Goal: Task Accomplishment & Management: Use online tool/utility

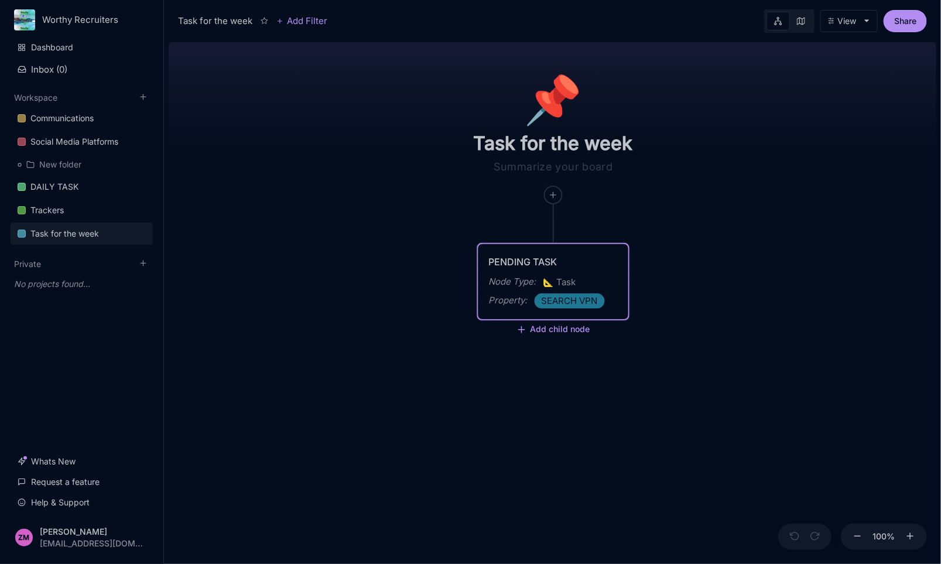
click at [570, 261] on div "PENDING TASK" at bounding box center [553, 262] width 129 height 14
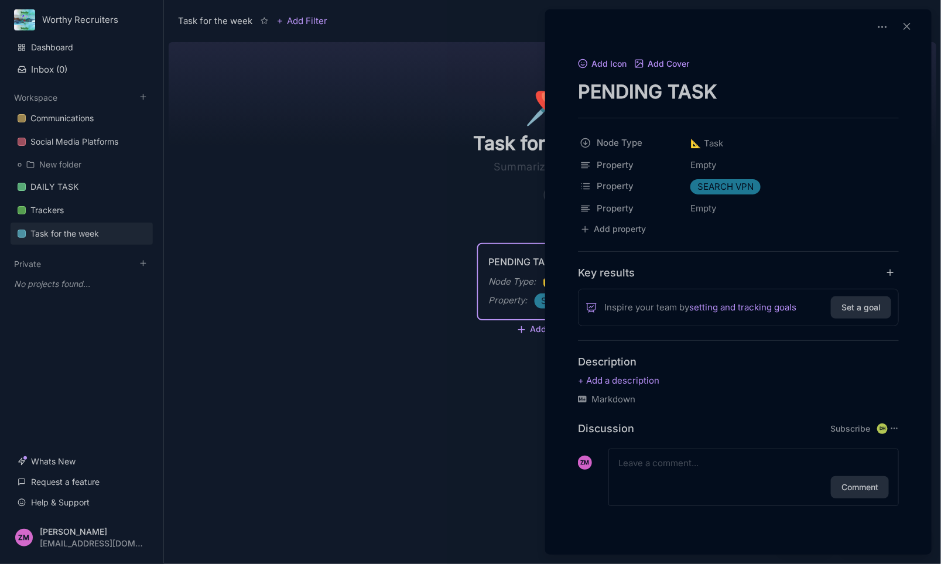
click at [520, 265] on div at bounding box center [470, 282] width 941 height 564
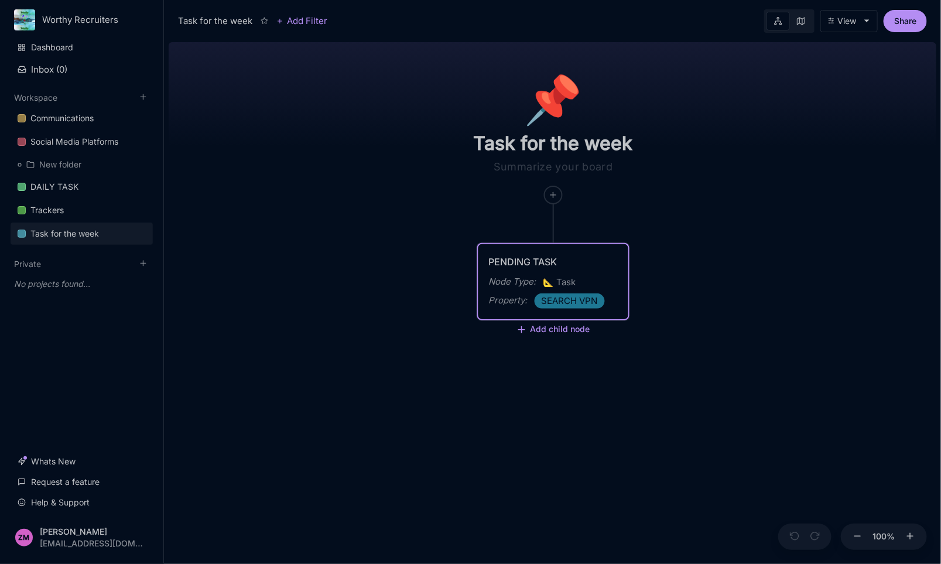
click at [577, 298] on span "SEARCH VPN" at bounding box center [570, 301] width 56 height 14
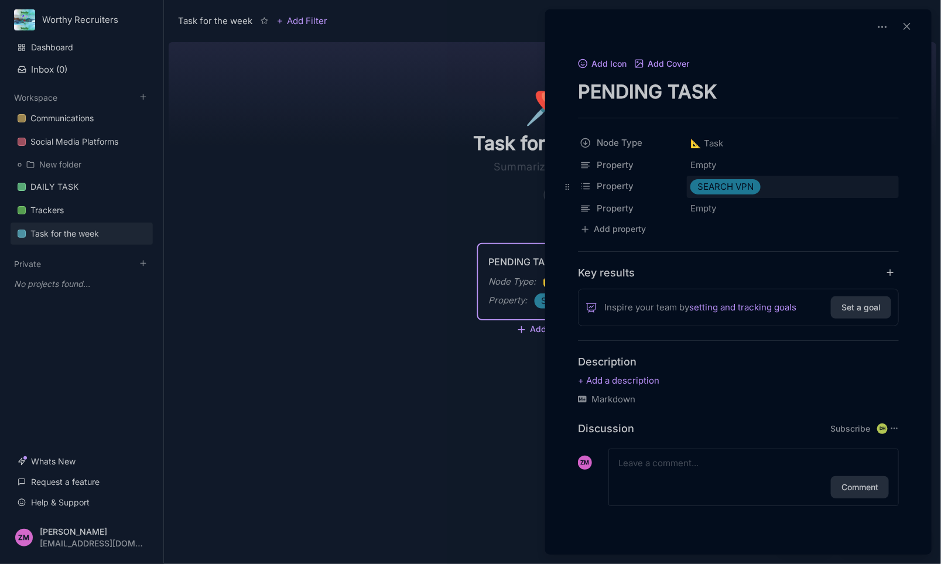
click at [722, 192] on span "SEARCH VPN" at bounding box center [726, 187] width 56 height 14
click at [736, 188] on span "SEARCH VPN" at bounding box center [726, 187] width 56 height 14
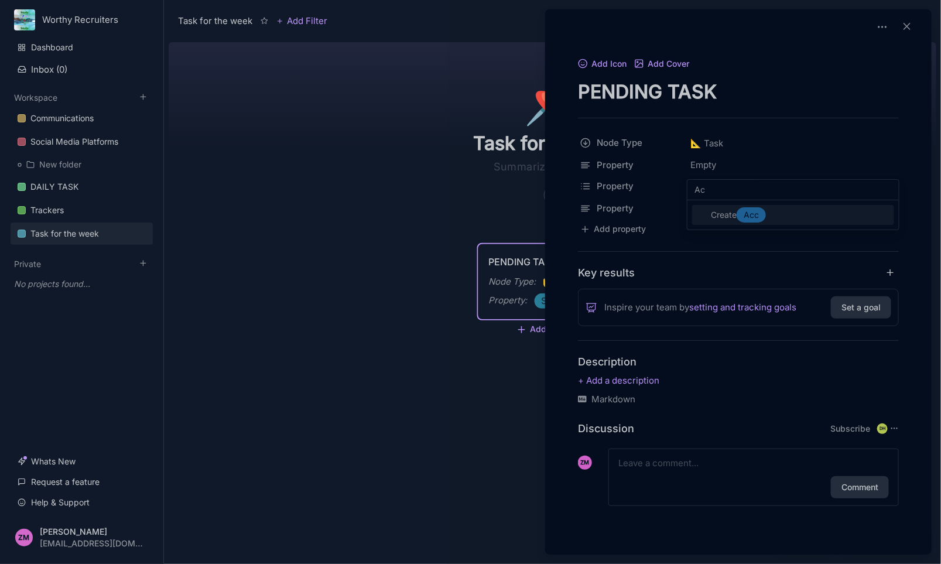
type input "A"
type input "WOTHY RECRUITER LINKED IN GROUP"
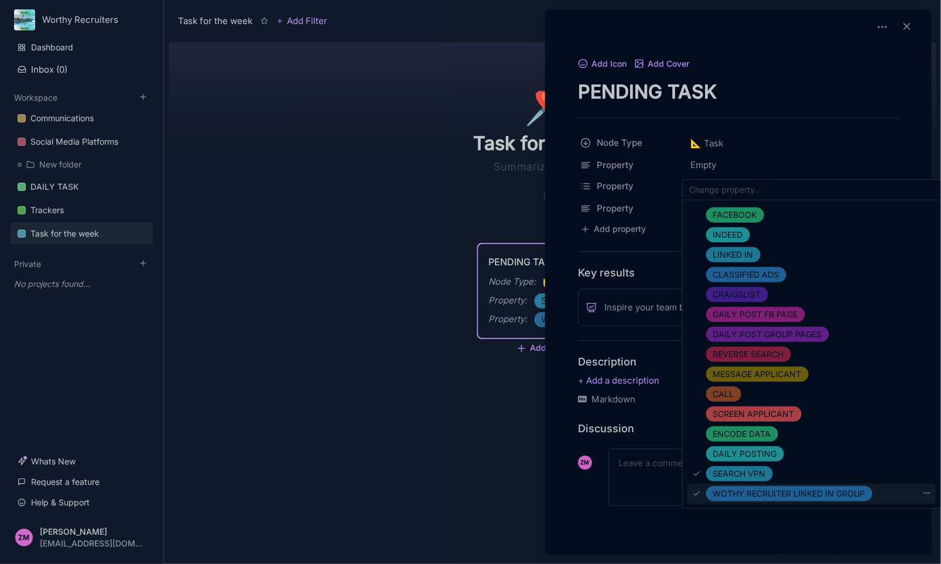
click at [727, 495] on span "WOTHY RECRUITER LINKED IN GROUP" at bounding box center [789, 494] width 152 height 14
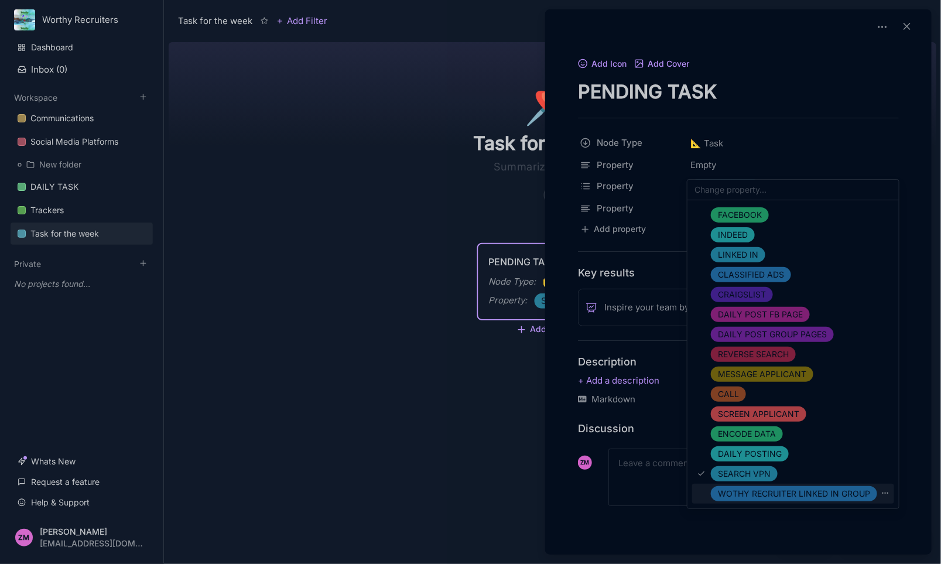
click at [762, 498] on span "WOTHY RECRUITER LINKED IN GROUP" at bounding box center [794, 494] width 152 height 14
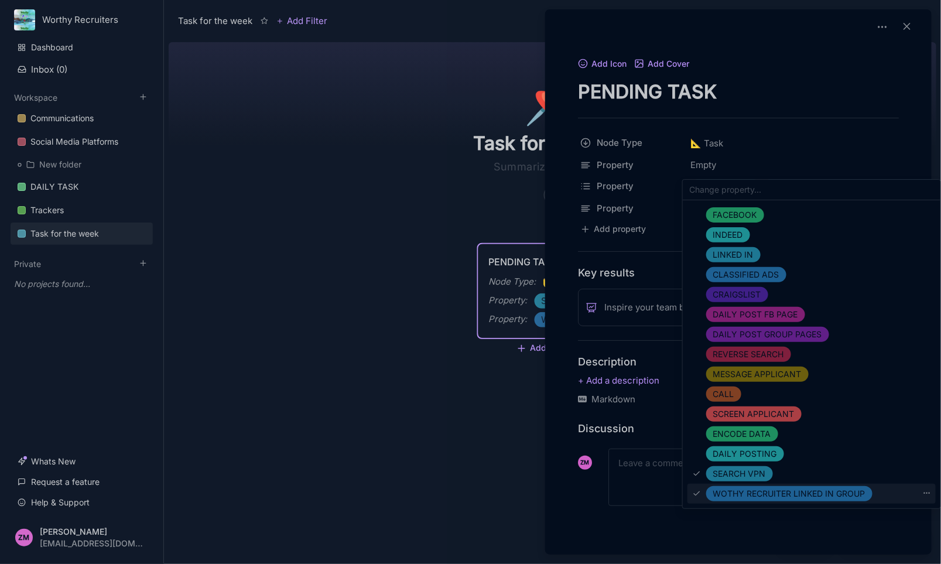
click at [932, 493] on div "WOTHY RECRUITER LINKED IN GROUP" at bounding box center [812, 494] width 249 height 20
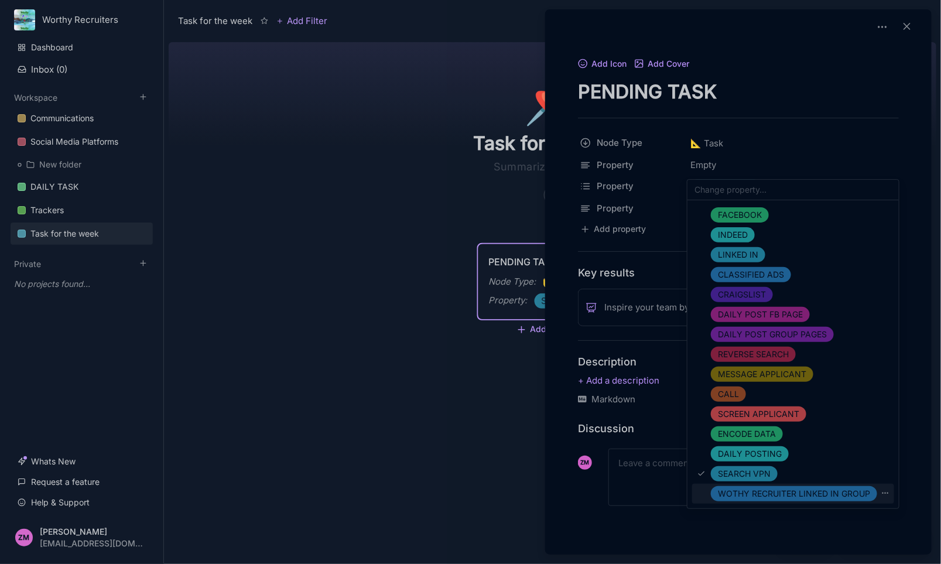
click at [882, 491] on icon at bounding box center [885, 493] width 8 height 8
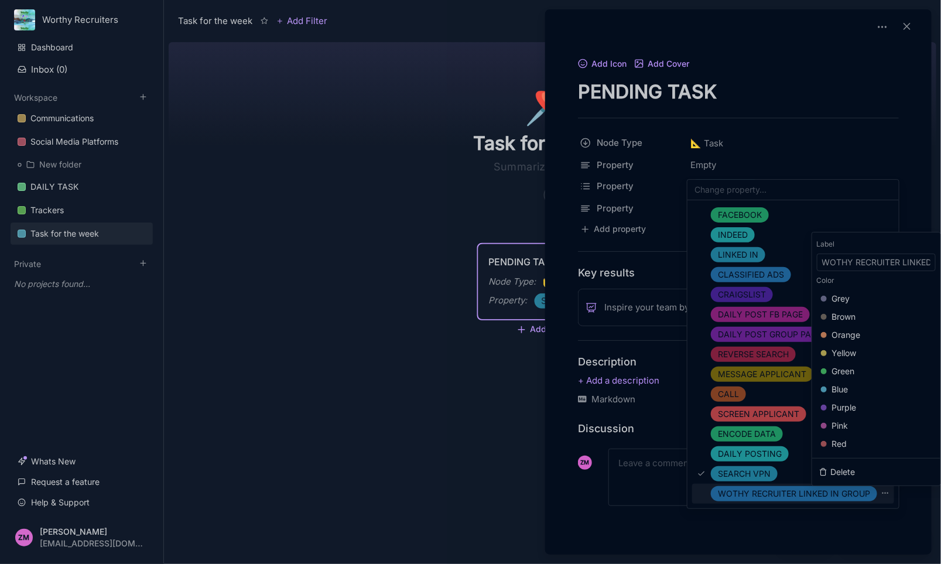
click at [836, 261] on input "WOTHY RECRUITER LINKED IN GROUP" at bounding box center [876, 263] width 119 height 18
type input "WORTHY RECRUITER LINKED IN GROUP"
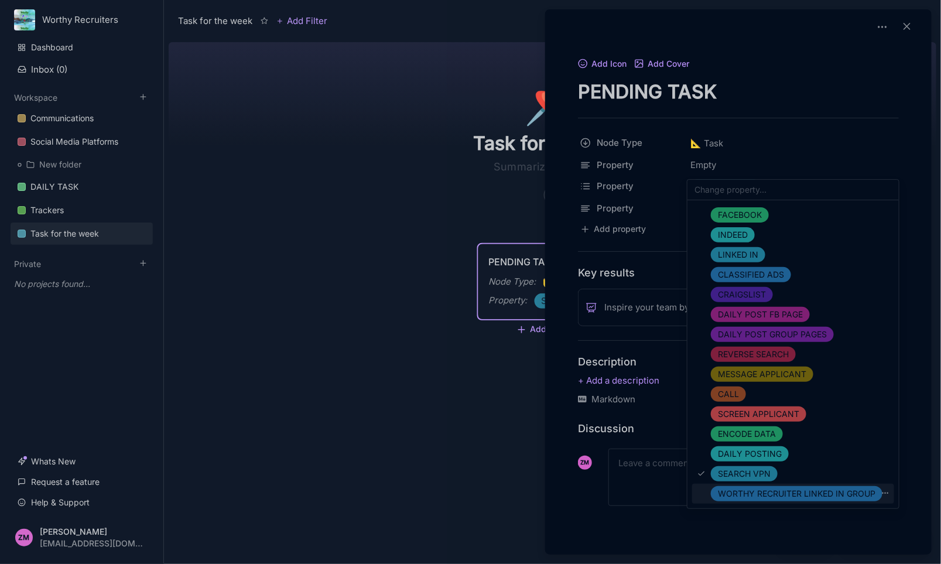
click at [871, 491] on span "WORTHY RECRUITER LINKED IN GROUP" at bounding box center [797, 494] width 158 height 14
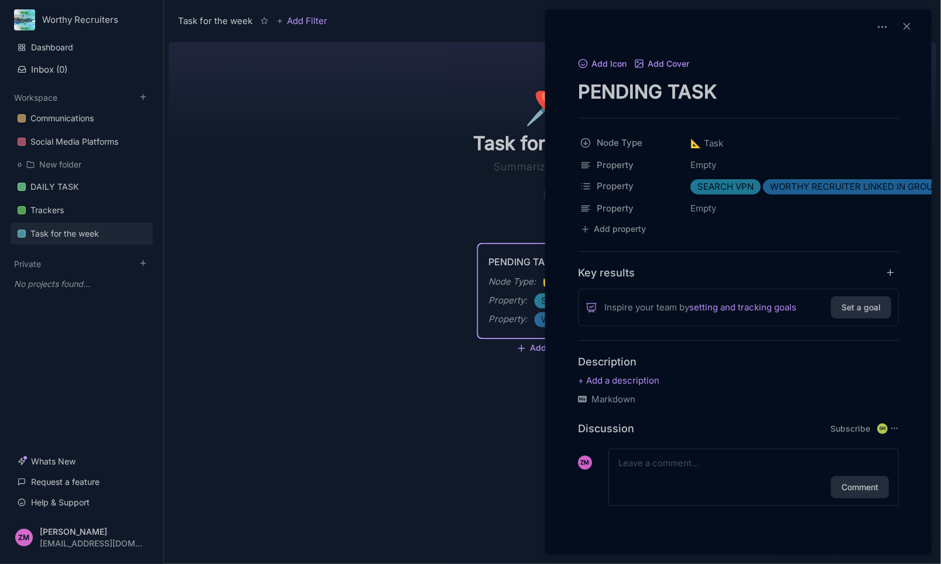
click at [502, 425] on div at bounding box center [470, 282] width 941 height 564
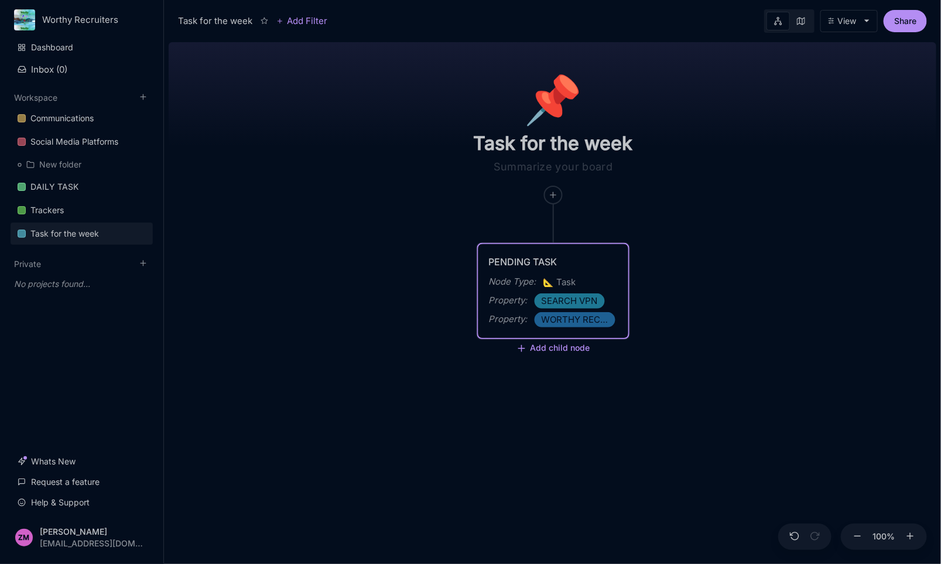
click at [574, 313] on span "WORTHY RECRUITER LINKED IN GROUP" at bounding box center [575, 320] width 67 height 14
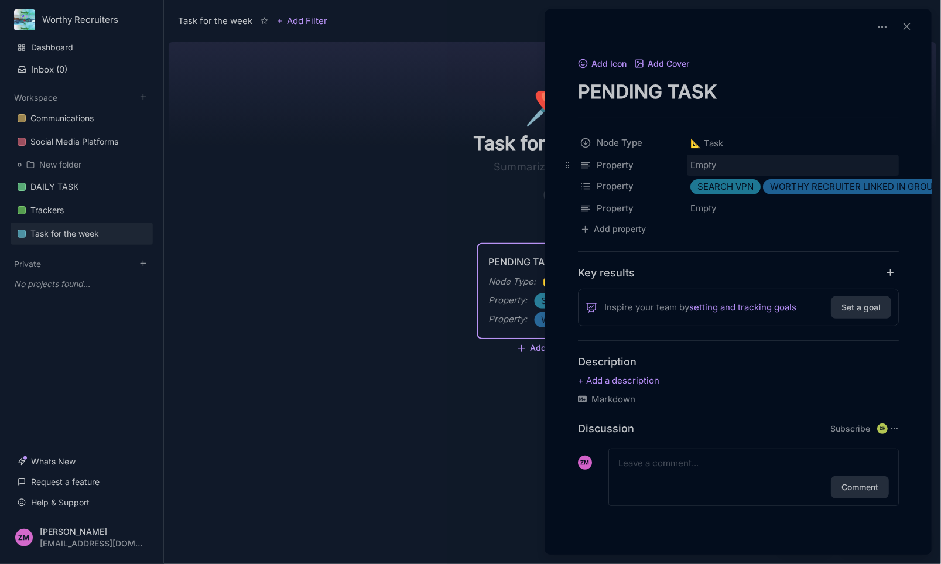
click at [713, 159] on div "Empty" at bounding box center [793, 165] width 212 height 21
type input "A"
type input "Accepts request in Linked Page"
click at [443, 203] on div at bounding box center [470, 282] width 941 height 564
